Goal: Find specific page/section

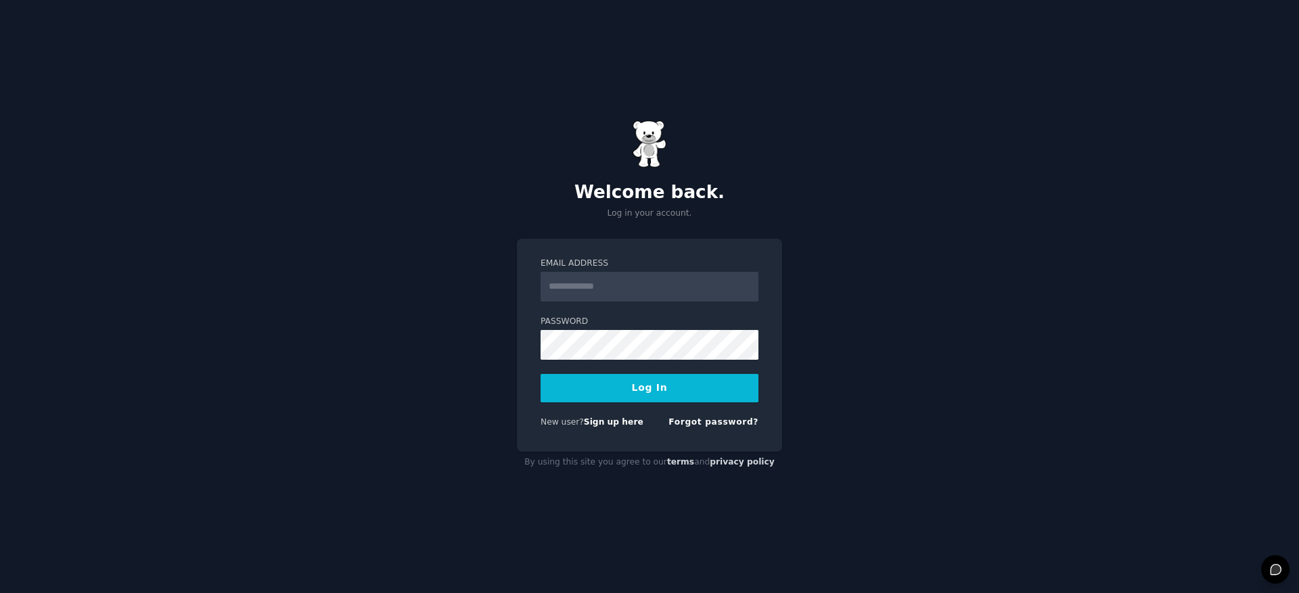
type input "**********"
click at [611, 392] on button "Log In" at bounding box center [650, 388] width 218 height 28
